Goal: Information Seeking & Learning: Learn about a topic

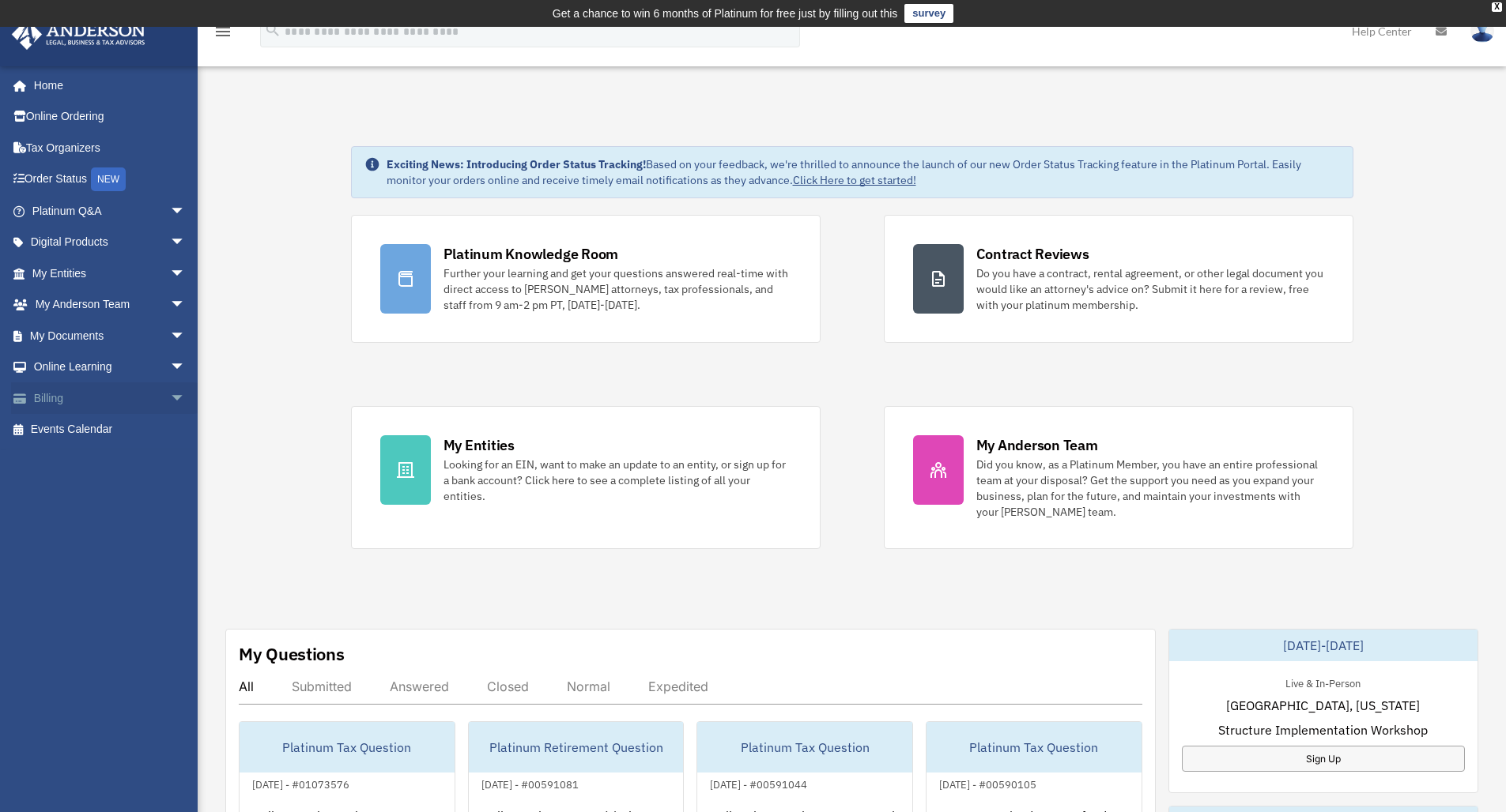
click at [50, 392] on link "Billing arrow_drop_down" at bounding box center [110, 398] width 198 height 31
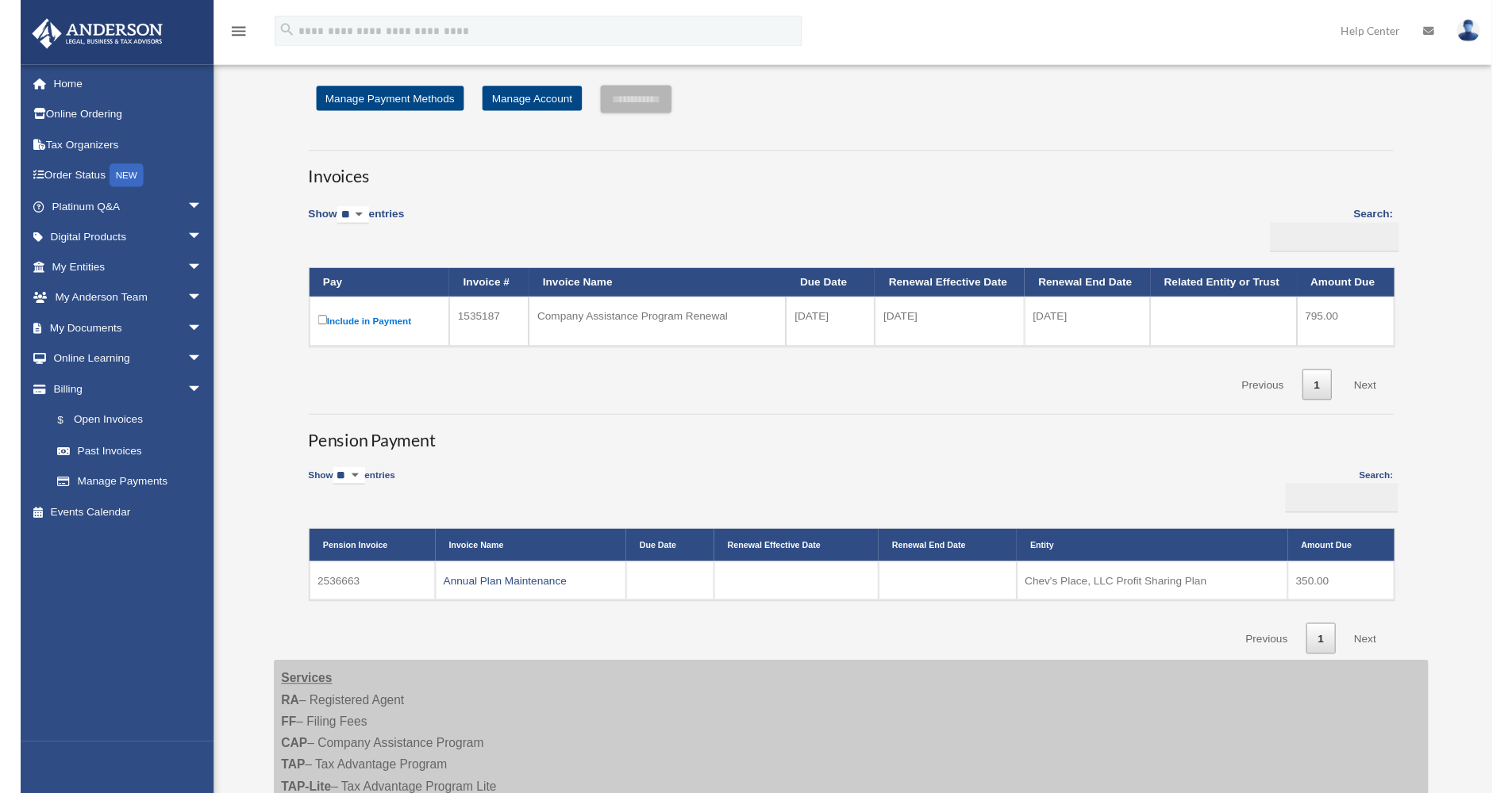
scroll to position [177, 0]
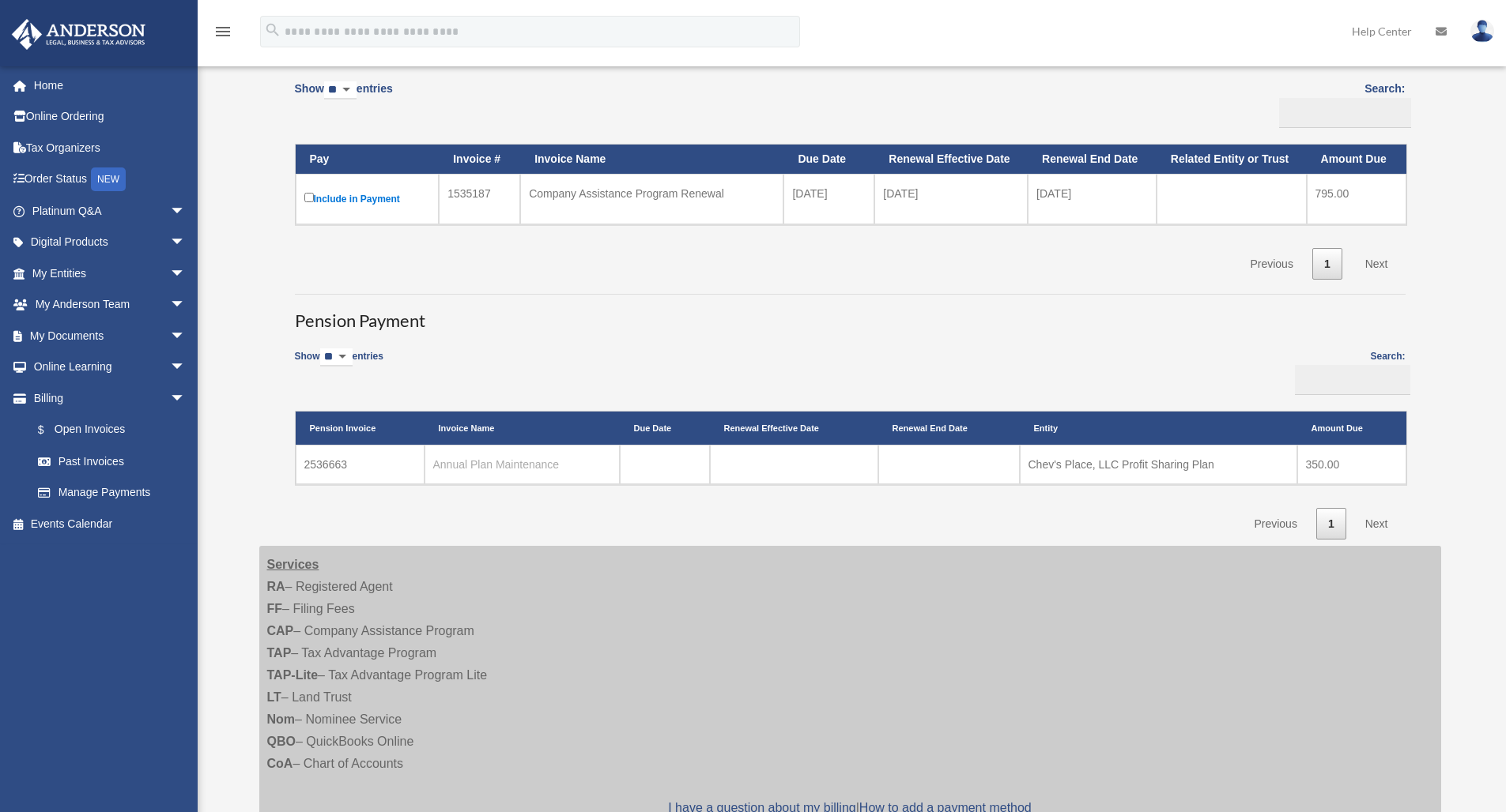
click at [510, 459] on link "Annual Plan Maintenance" at bounding box center [496, 465] width 126 height 13
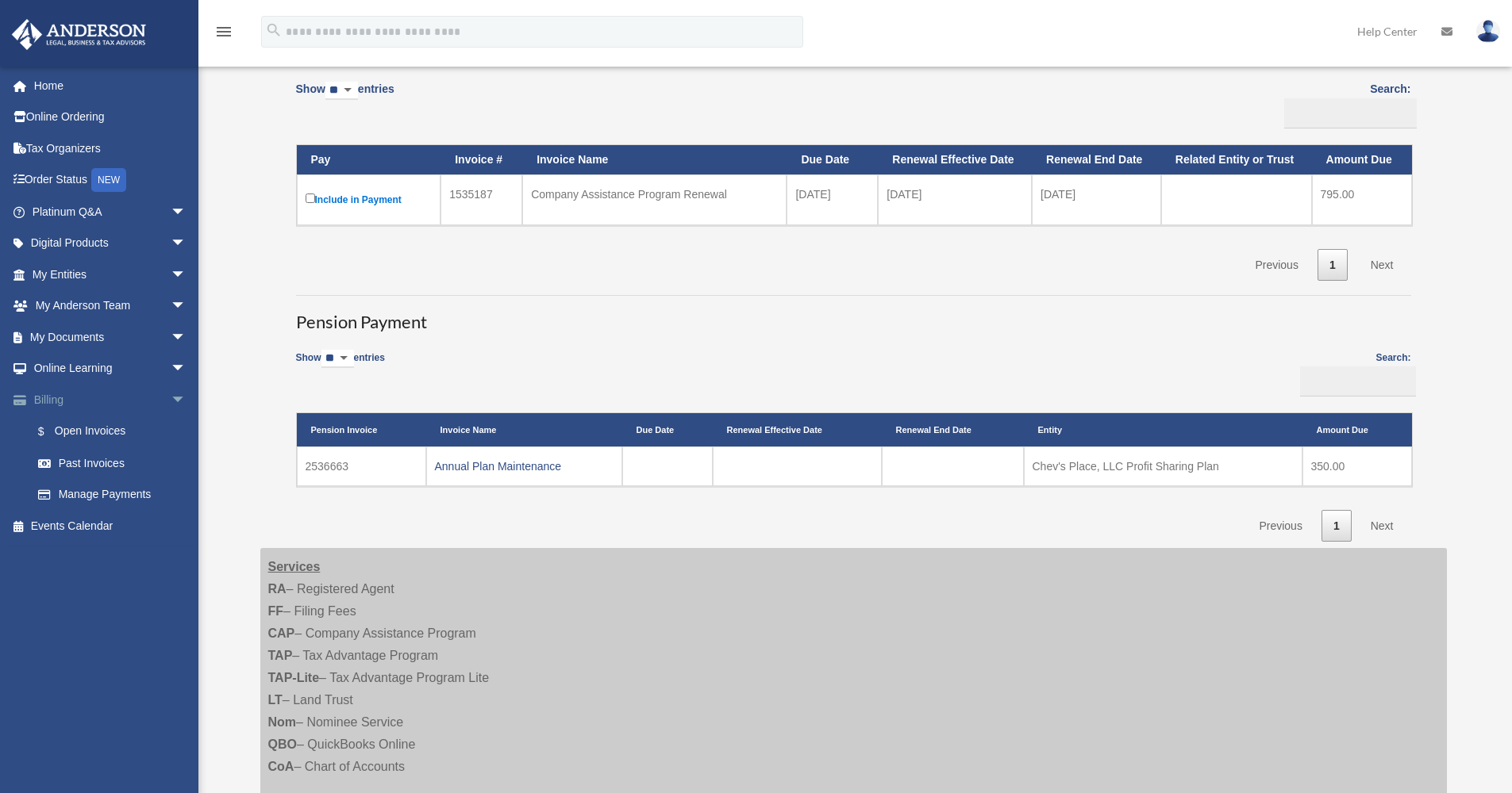
click at [170, 395] on span "arrow_drop_down" at bounding box center [186, 399] width 31 height 32
click at [170, 368] on span "arrow_drop_down" at bounding box center [186, 369] width 31 height 32
click at [71, 453] on link "Resources" at bounding box center [116, 462] width 188 height 31
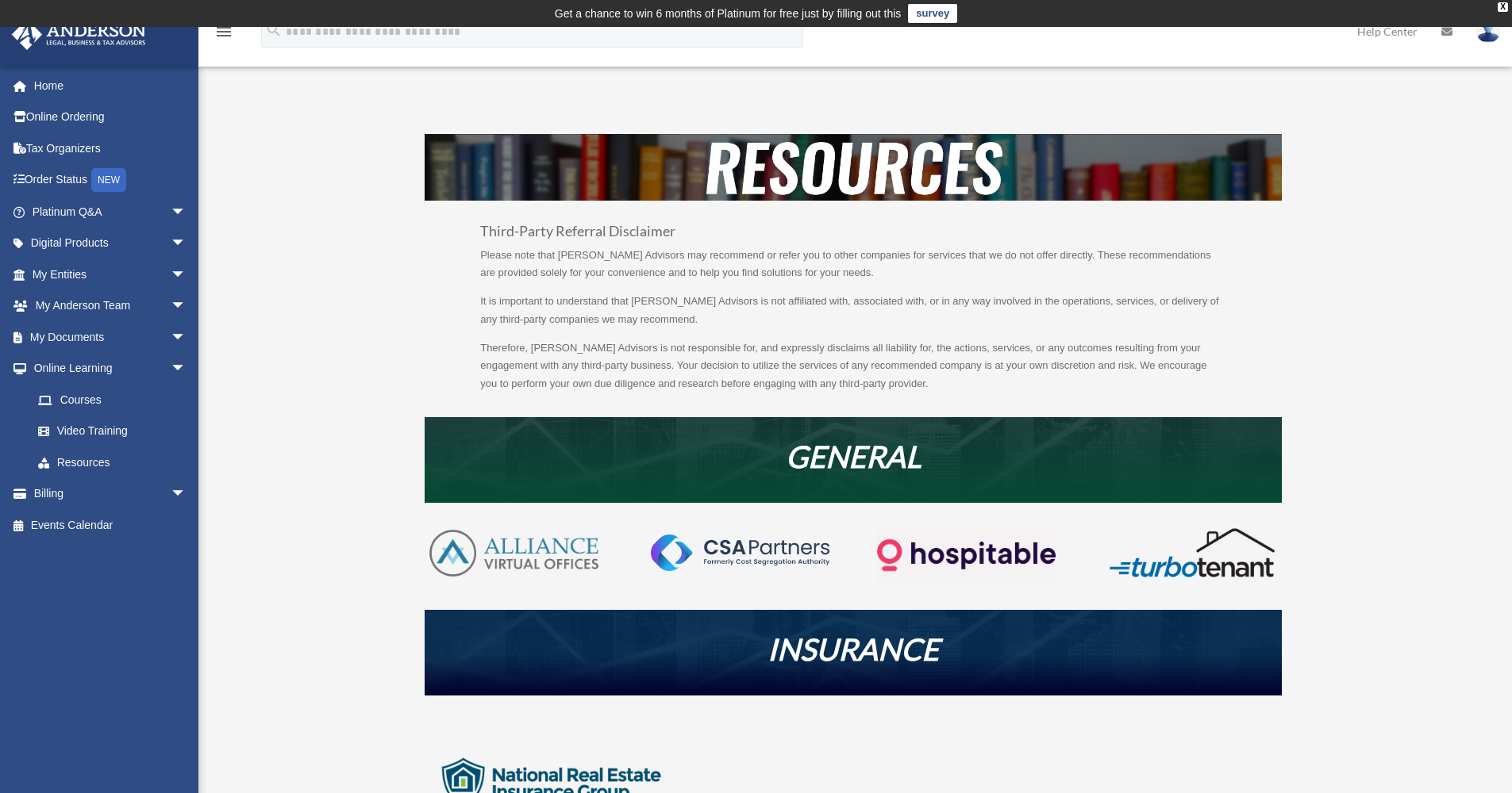
scroll to position [23, 0]
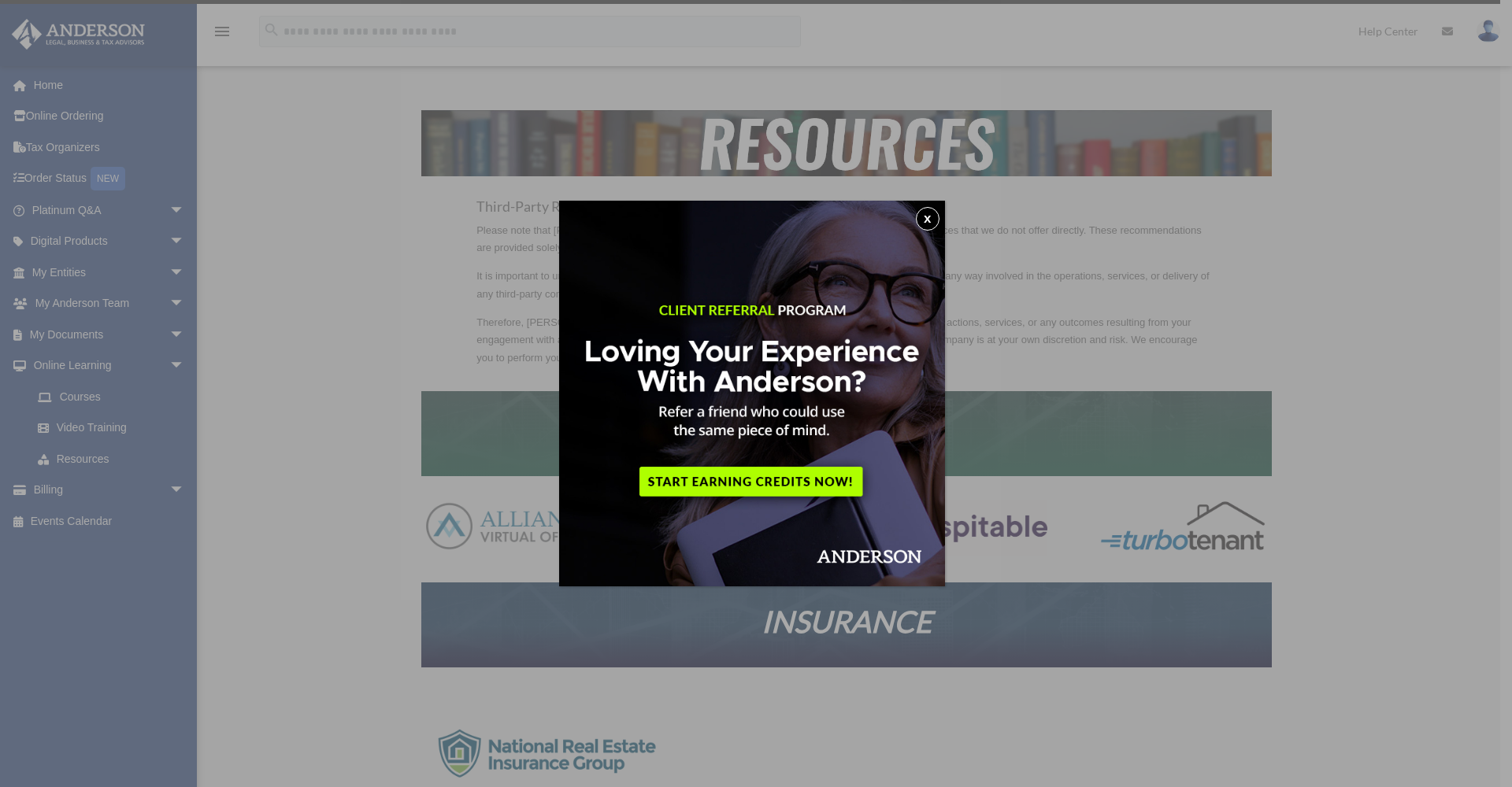
click at [939, 218] on button "x" at bounding box center [928, 219] width 24 height 24
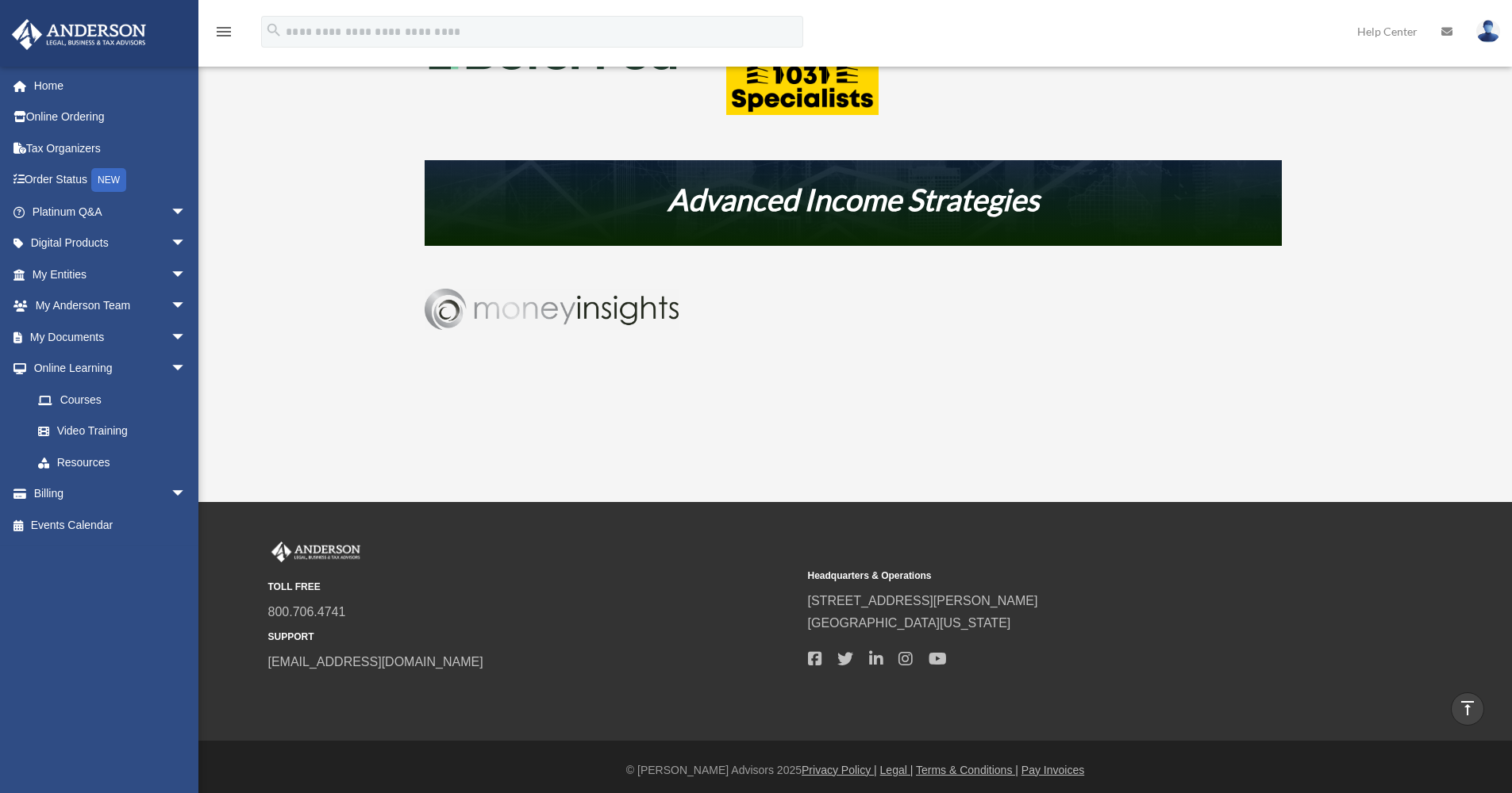
scroll to position [0, 0]
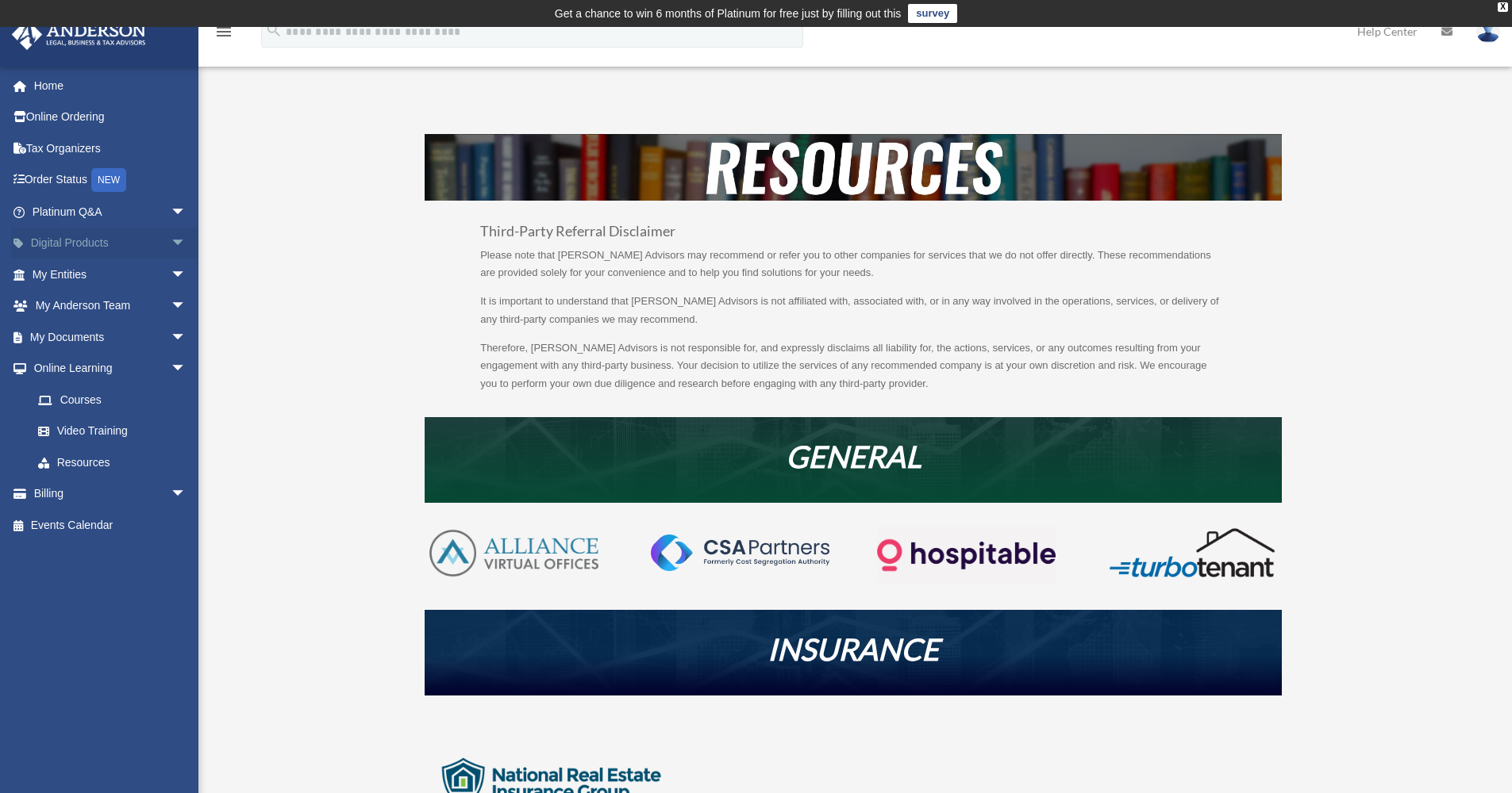
click at [170, 238] on span "arrow_drop_down" at bounding box center [186, 243] width 31 height 32
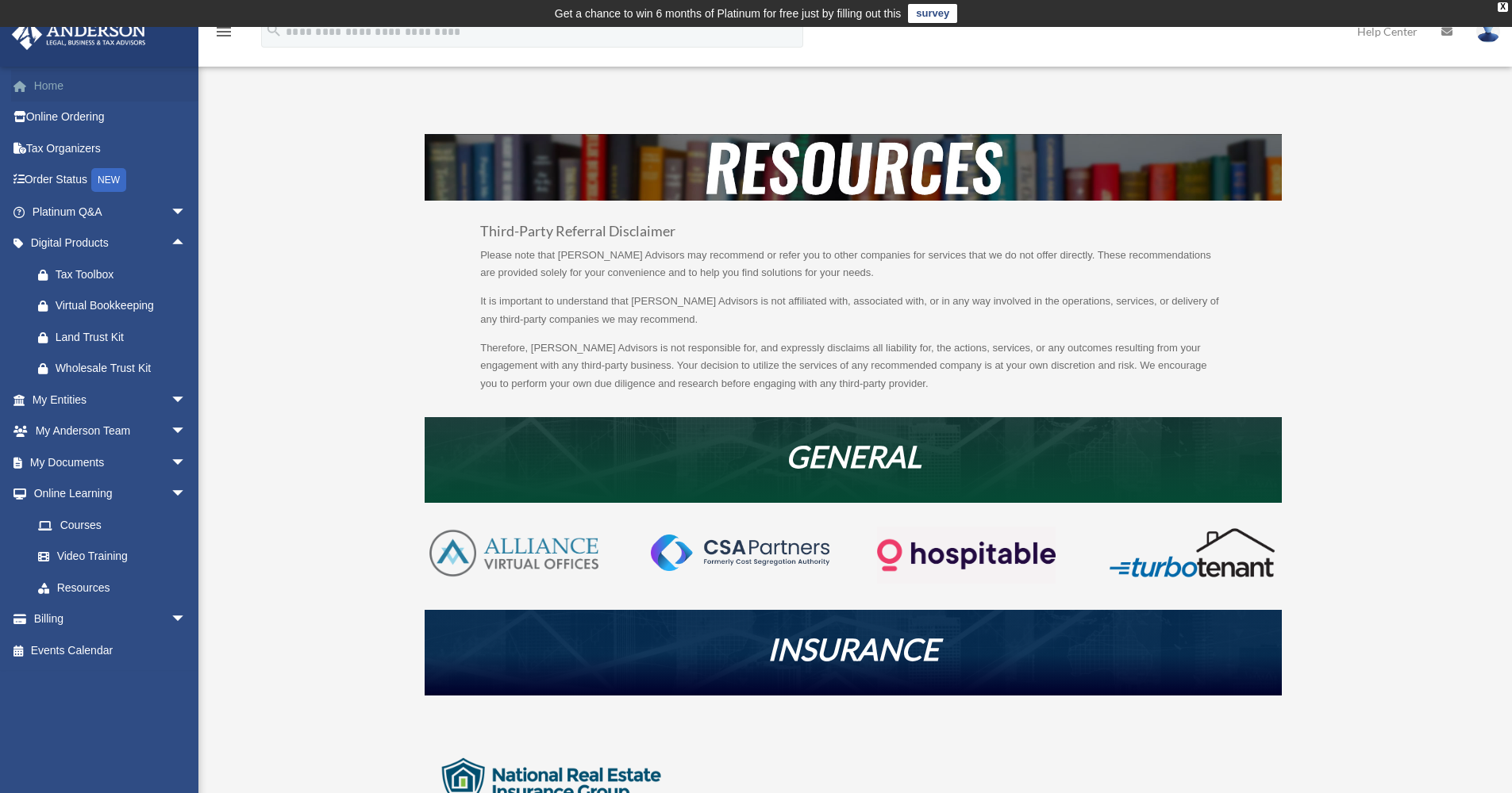
click at [42, 85] on link "Home" at bounding box center [110, 86] width 199 height 31
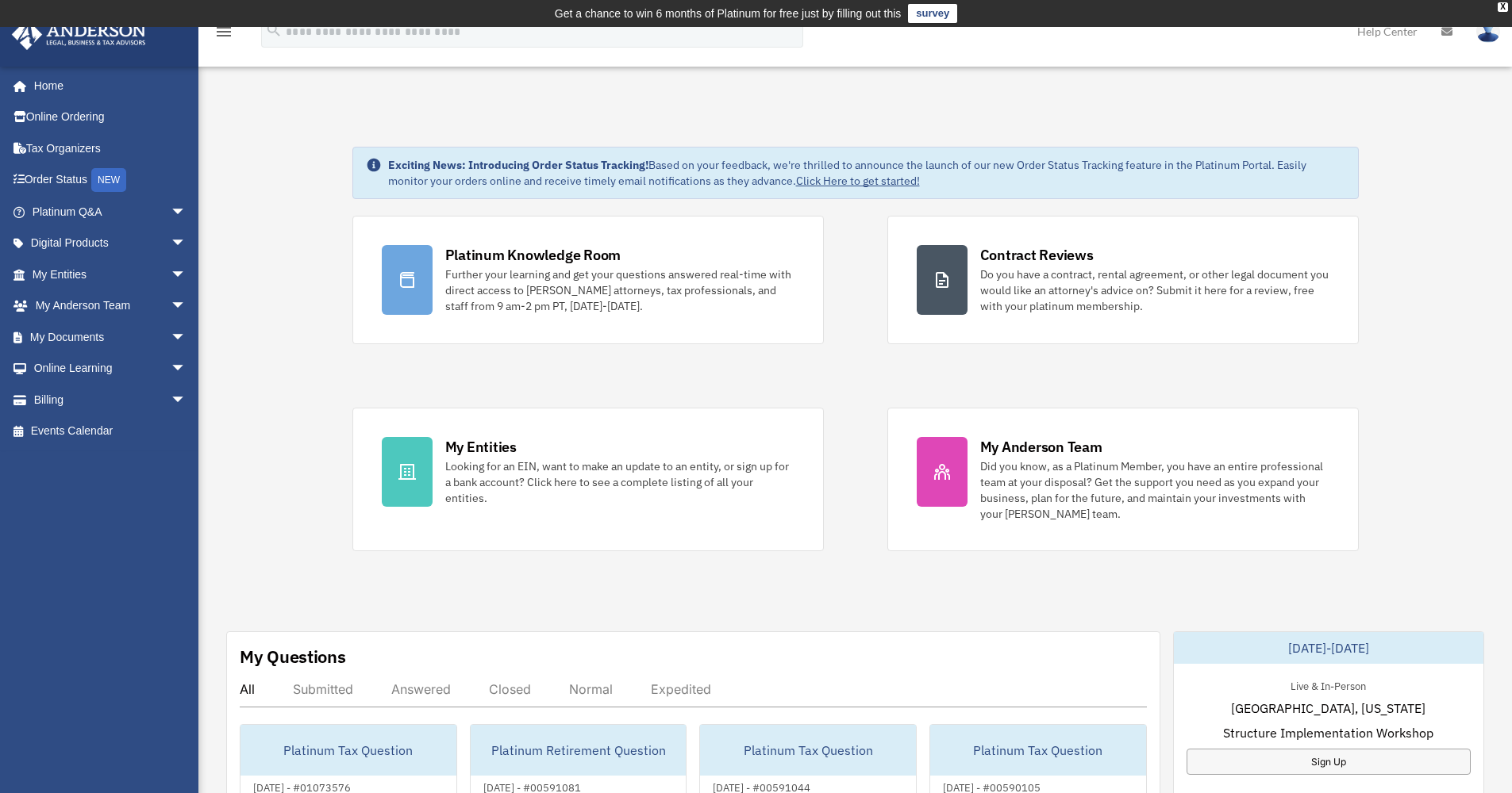
click at [227, 30] on icon "menu" at bounding box center [224, 31] width 19 height 19
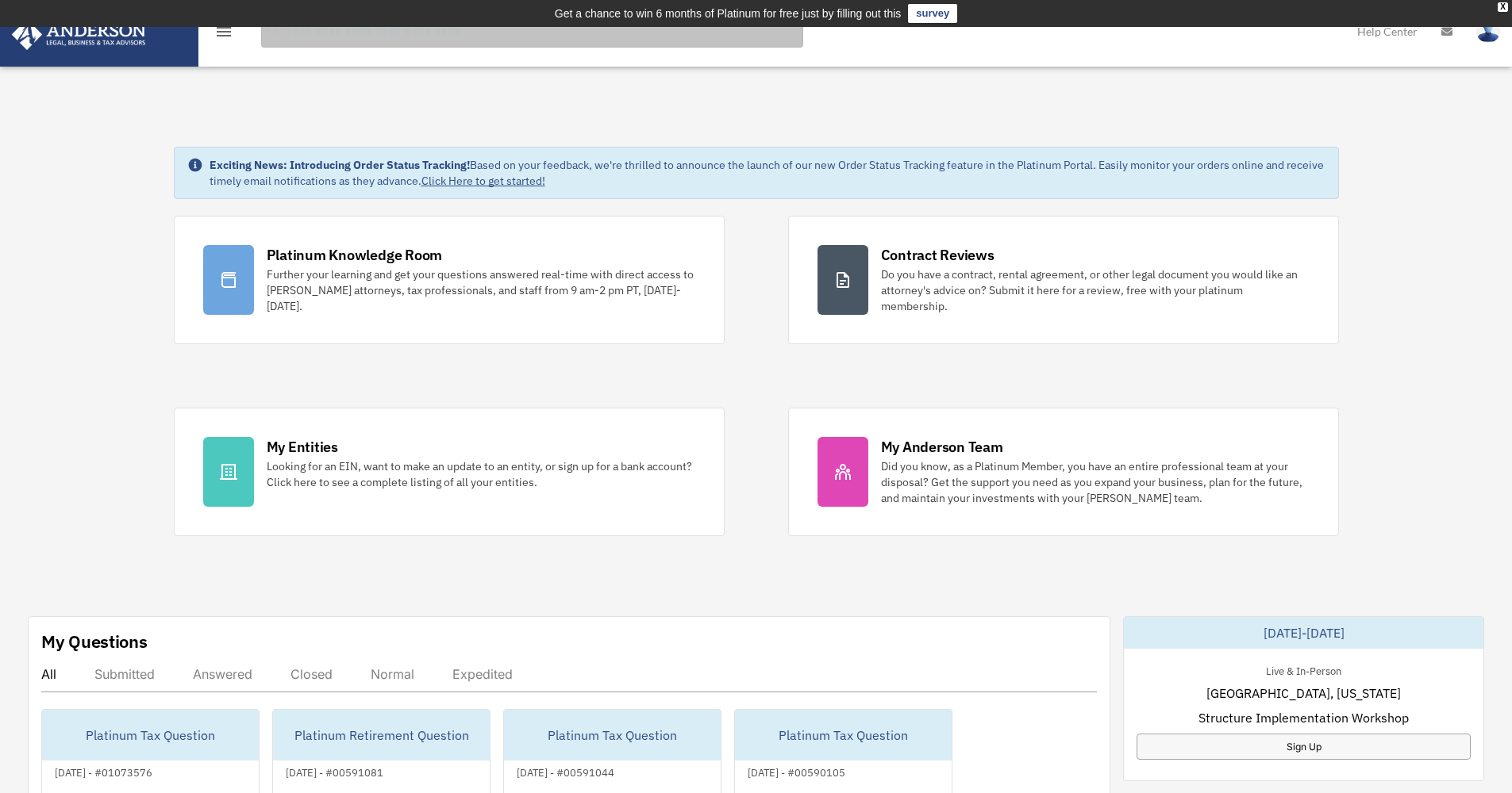
click at [288, 37] on input "search" at bounding box center [532, 31] width 542 height 31
type input "*"
type input "**********"
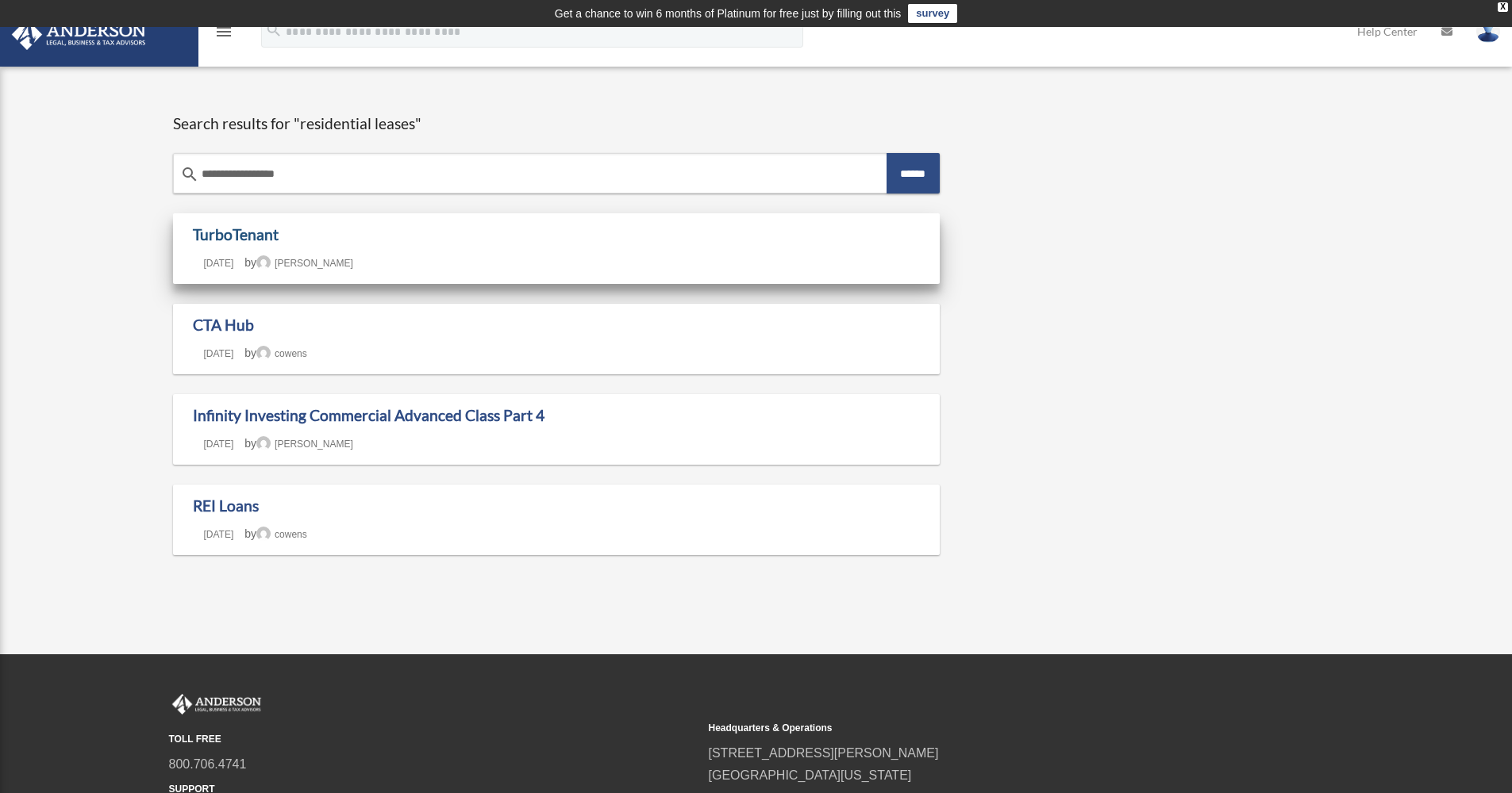
click at [229, 233] on link "TurboTenant" at bounding box center [236, 235] width 86 height 18
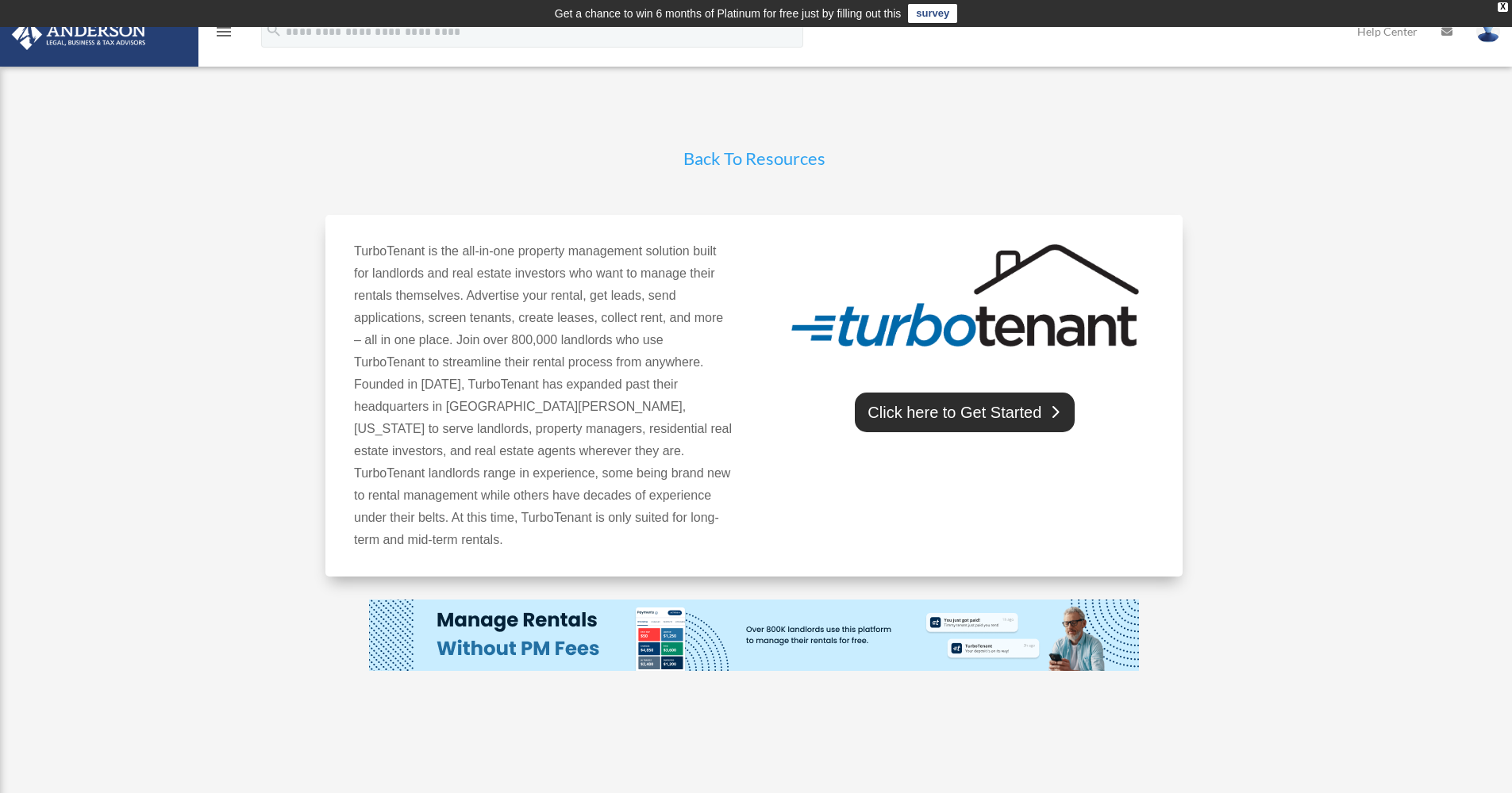
click at [1007, 403] on link "Click here to Get Started" at bounding box center [965, 412] width 220 height 40
